Goal: Navigation & Orientation: Find specific page/section

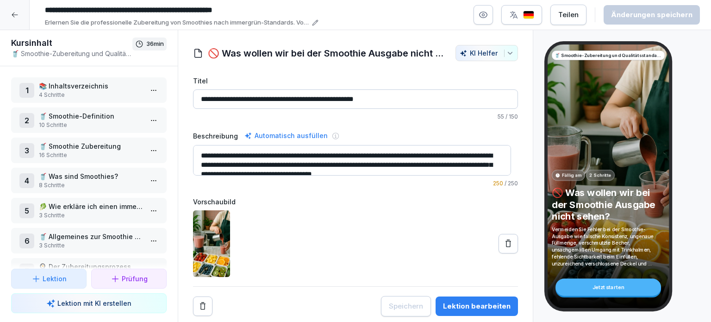
click at [12, 17] on icon at bounding box center [14, 14] width 7 height 7
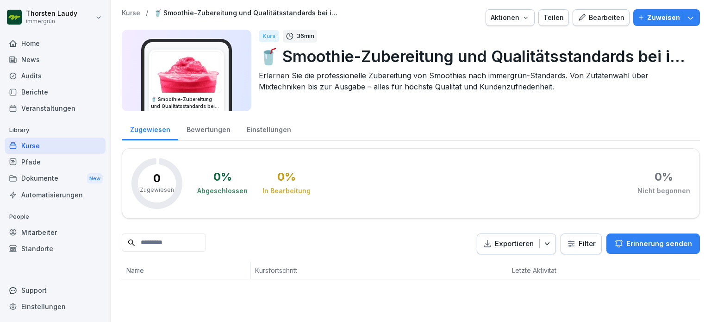
click at [31, 42] on div "Home" at bounding box center [55, 43] width 101 height 16
